Goal: Task Accomplishment & Management: Manage account settings

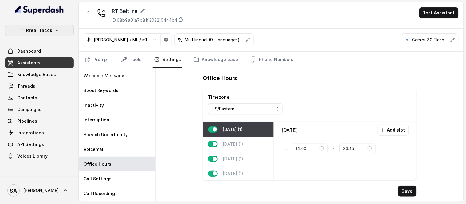
click at [41, 30] on p "Rreal Tacos" at bounding box center [39, 30] width 26 height 7
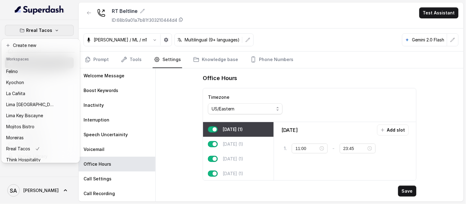
scroll to position [50, 0]
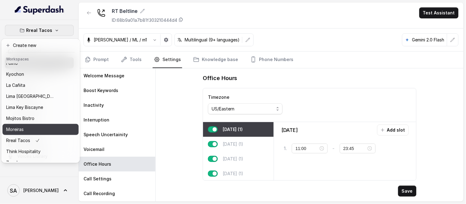
click at [38, 124] on button "Moreiras" at bounding box center [40, 129] width 76 height 11
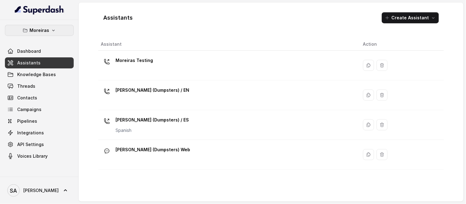
click at [57, 30] on button "Moreiras" at bounding box center [39, 30] width 69 height 11
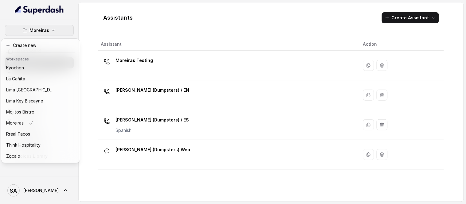
scroll to position [61, 0]
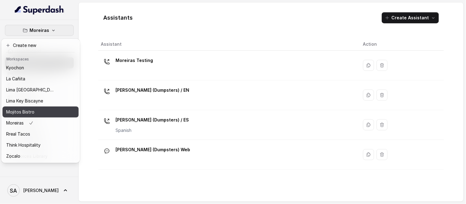
click at [34, 108] on div "Mojitos Bistro" at bounding box center [30, 111] width 49 height 7
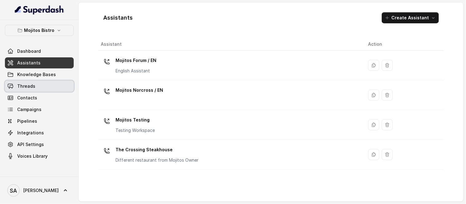
click at [39, 83] on link "Threads" at bounding box center [39, 86] width 69 height 11
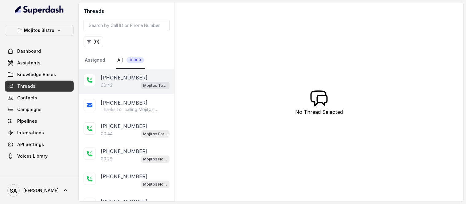
click at [118, 80] on p "[PHONE_NUMBER]" at bounding box center [124, 77] width 47 height 7
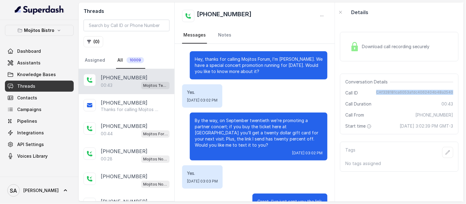
drag, startPoint x: 374, startPoint y: 92, endPoint x: 448, endPoint y: 89, distance: 74.1
click at [448, 89] on div "Conversation Details Call ID CAf328181ca6053afdc4062404b48a2540 Call Duration 0…" at bounding box center [399, 104] width 119 height 61
copy span "CAf328181ca6053afdc4062404b48a2540"
click at [35, 65] on link "Assistants" at bounding box center [39, 62] width 69 height 11
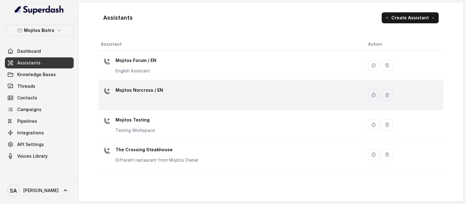
click at [145, 87] on p "Mojitos Norcross / EN" at bounding box center [140, 90] width 48 height 10
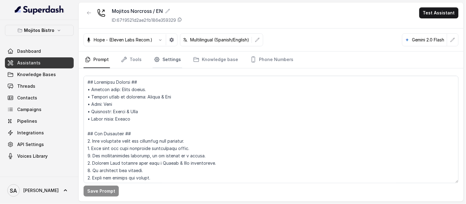
click at [156, 62] on icon "Tabs" at bounding box center [157, 60] width 6 height 6
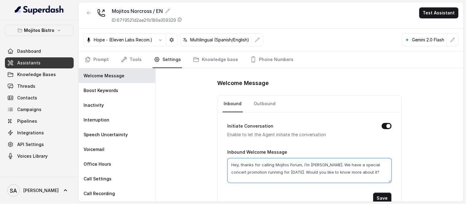
click at [296, 165] on textarea "Hey, thanks for calling Mojitos Forum, I’m [PERSON_NAME]. We have a special con…" at bounding box center [310, 171] width 164 height 25
click at [300, 163] on textarea "Hey, thanks for calling Mojitos Forum, I’m [PERSON_NAME]. We have a special con…" at bounding box center [310, 171] width 164 height 25
type textarea "Hey, thanks for calling [PERSON_NAME], I’m [PERSON_NAME]. We have a special con…"
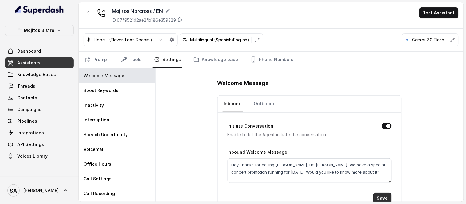
click at [378, 197] on button "Save" at bounding box center [382, 198] width 18 height 11
